Goal: Information Seeking & Learning: Understand process/instructions

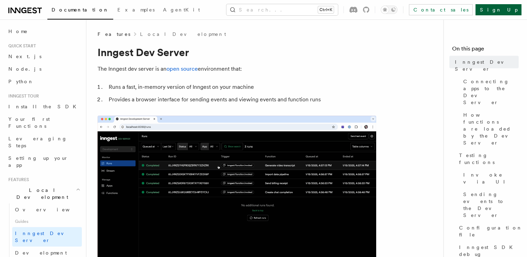
click at [261, 10] on link "Sign Up" at bounding box center [499, 9] width 46 height 11
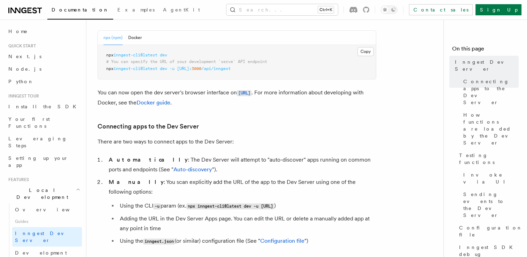
scroll to position [314, 0]
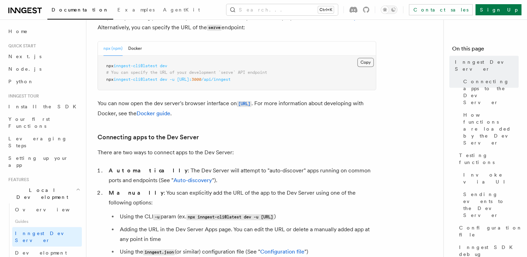
click at [364, 62] on button "Copy Copied" at bounding box center [366, 62] width 16 height 9
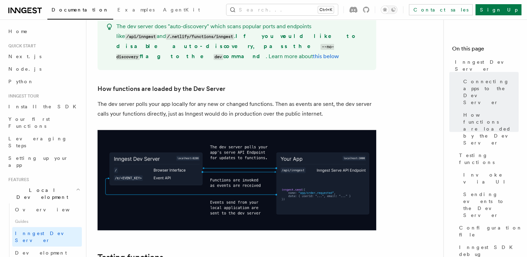
scroll to position [662, 0]
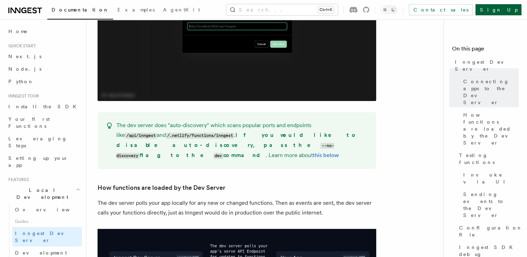
click at [509, 10] on link "Sign Up" at bounding box center [499, 9] width 46 height 11
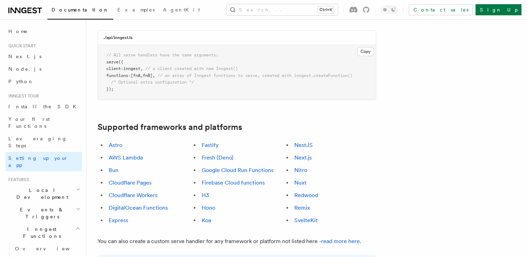
scroll to position [349, 0]
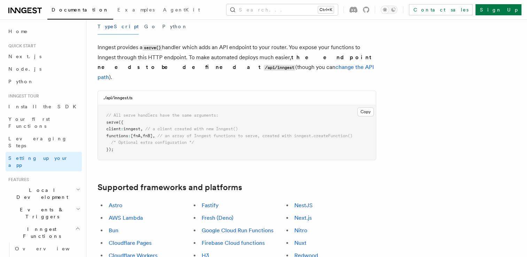
scroll to position [279, 0]
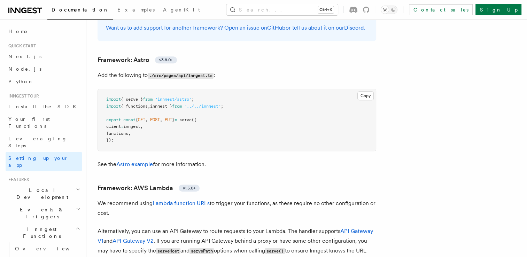
scroll to position [593, 0]
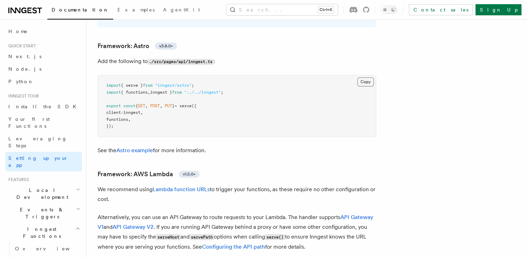
click at [366, 77] on button "Copy Copied" at bounding box center [366, 81] width 16 height 9
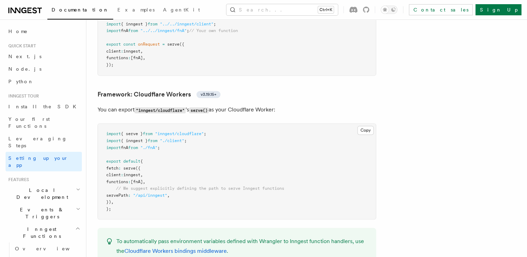
scroll to position [1185, 0]
